Goal: Transaction & Acquisition: Subscribe to service/newsletter

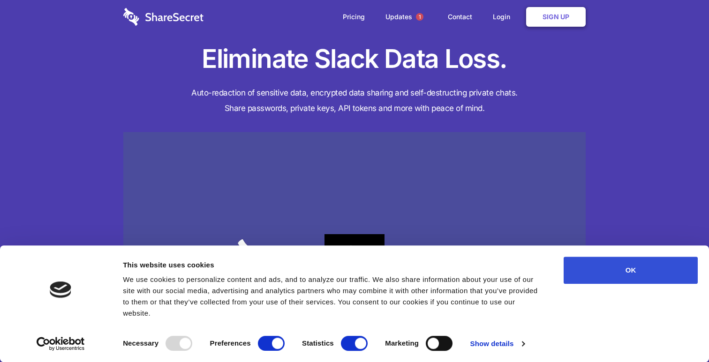
click at [608, 275] on button "OK" at bounding box center [630, 270] width 134 height 27
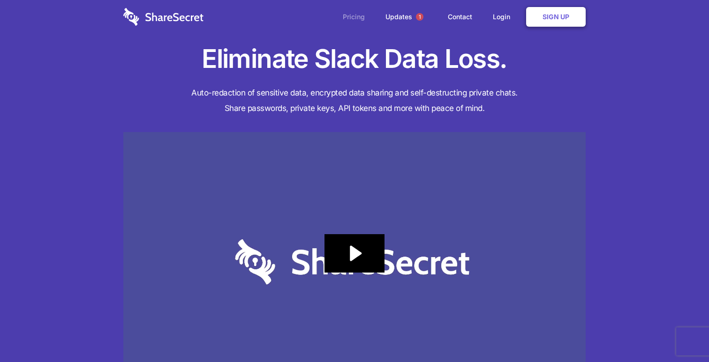
click at [357, 17] on link "Pricing" at bounding box center [353, 16] width 41 height 29
